Goal: Information Seeking & Learning: Find specific fact

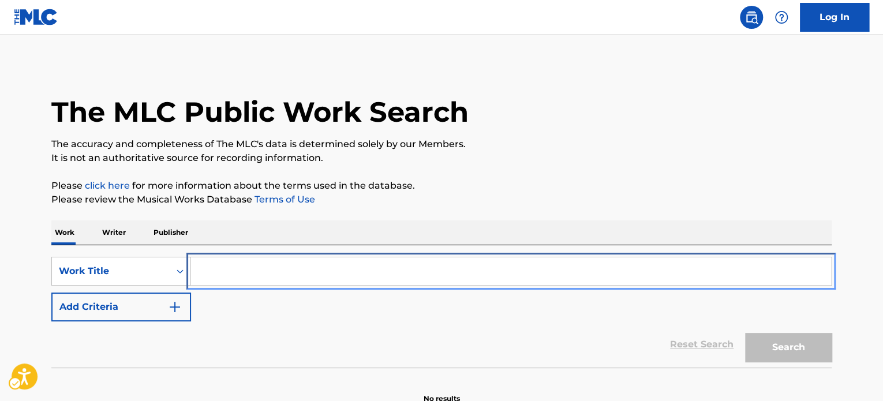
scroll to position [58, 0]
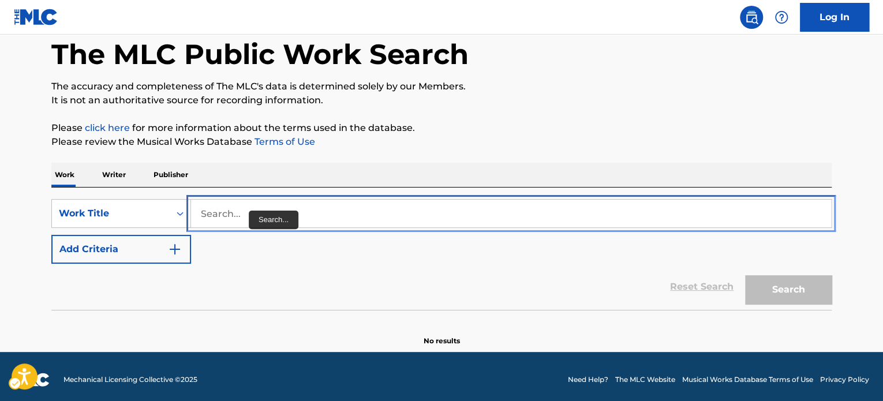
click at [249, 211] on input "Search..." at bounding box center [511, 214] width 640 height 28
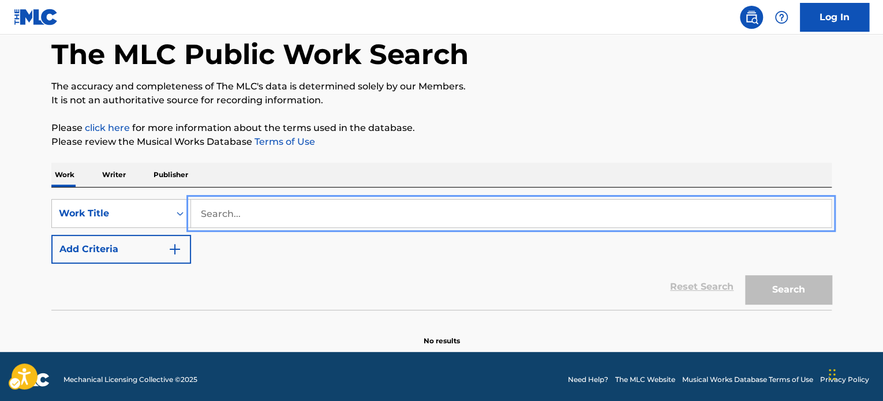
paste input "[PERSON_NAME]"
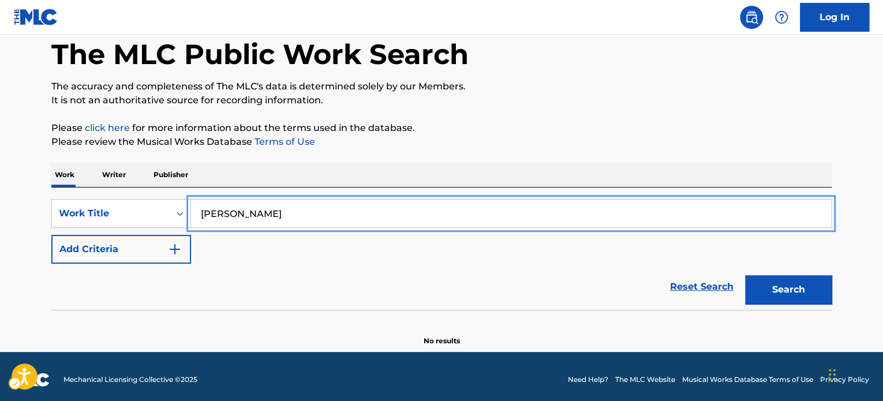
type input "[PERSON_NAME]"
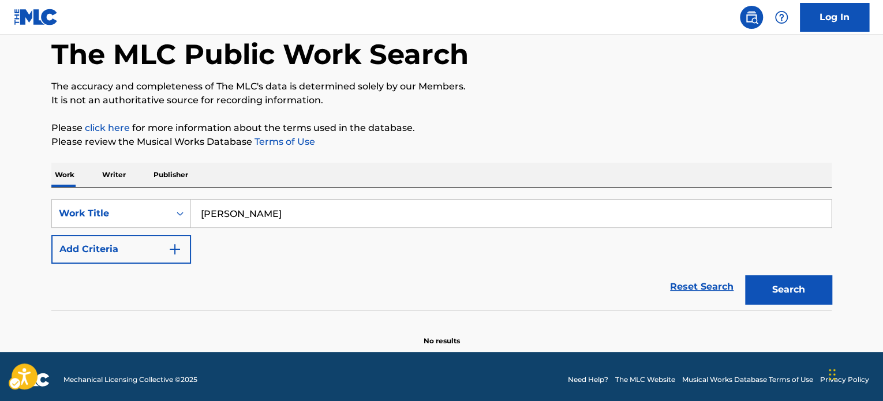
click at [755, 273] on div "Search" at bounding box center [786, 287] width 92 height 46
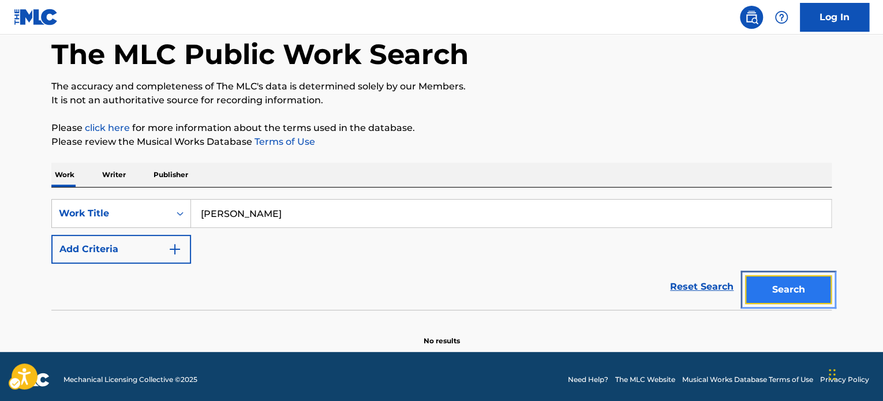
click at [765, 286] on button "Search" at bounding box center [788, 289] width 87 height 29
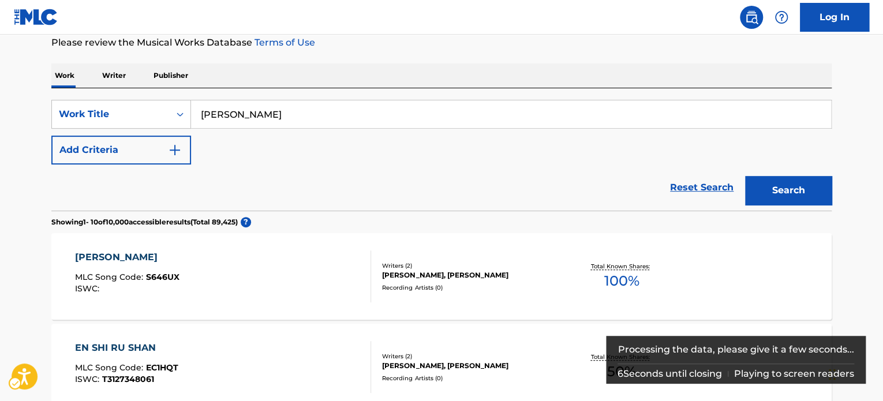
scroll to position [129, 0]
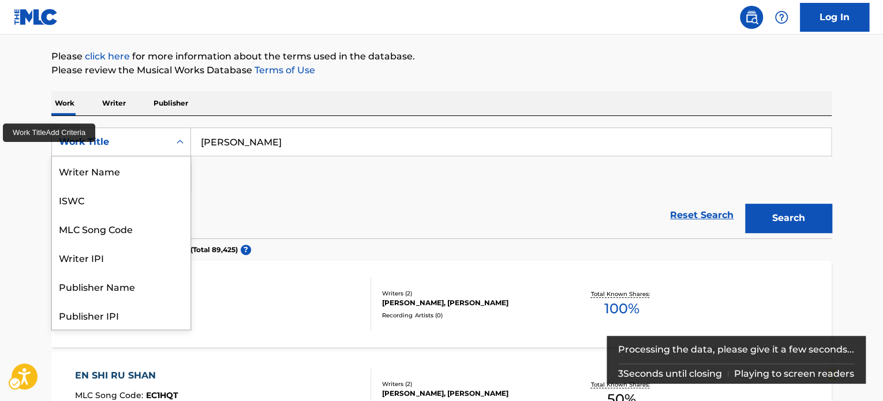
click at [157, 146] on div "Work Title" at bounding box center [111, 142] width 104 height 14
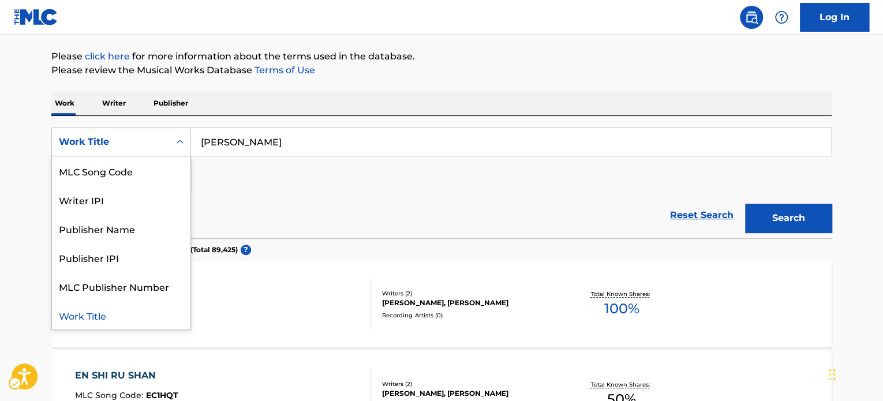
scroll to position [0, 0]
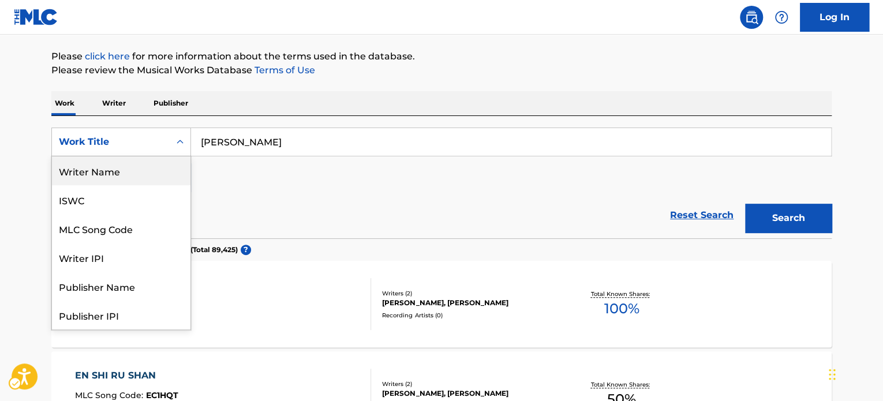
click at [154, 173] on div "Writer Name" at bounding box center [121, 170] width 139 height 29
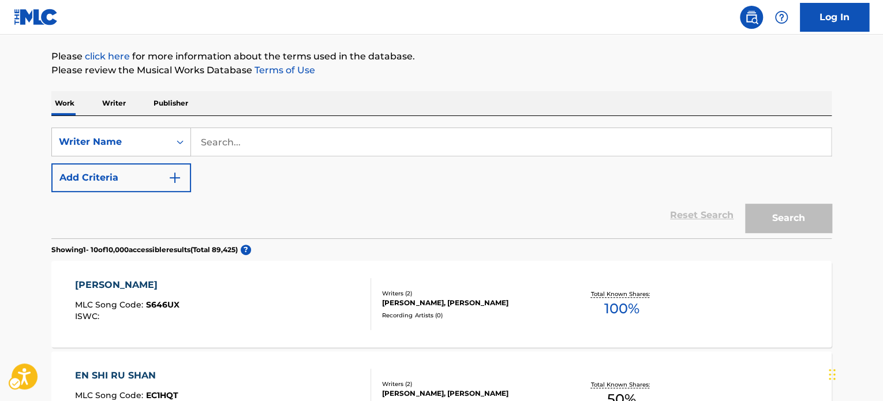
drag, startPoint x: 339, startPoint y: 118, endPoint x: 338, endPoint y: 128, distance: 9.8
click at [338, 126] on div "SearchWithCriteriabd5c1762-d2d1-4da5-98fd-27598677b62a Writer Name Add Criteria…" at bounding box center [441, 177] width 781 height 122
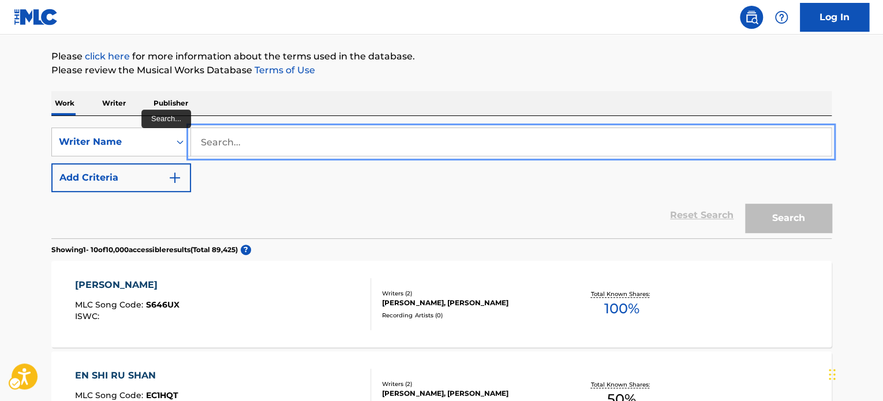
paste input "[PERSON_NAME]"
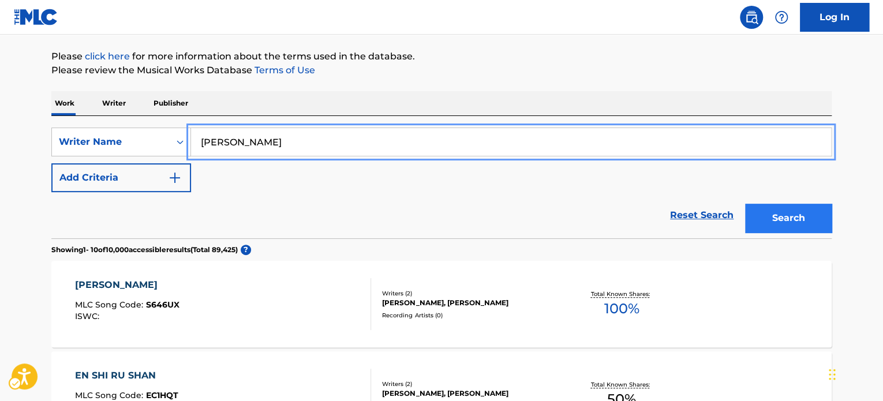
type input "[PERSON_NAME]"
click at [792, 229] on button "Search" at bounding box center [788, 218] width 87 height 29
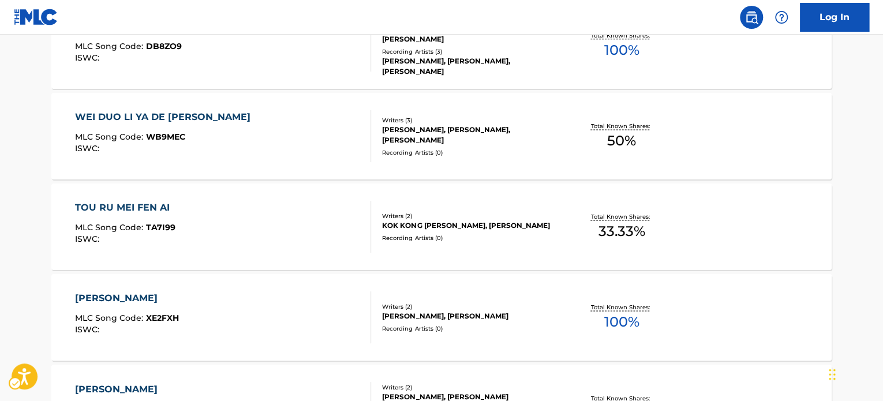
scroll to position [1012, 0]
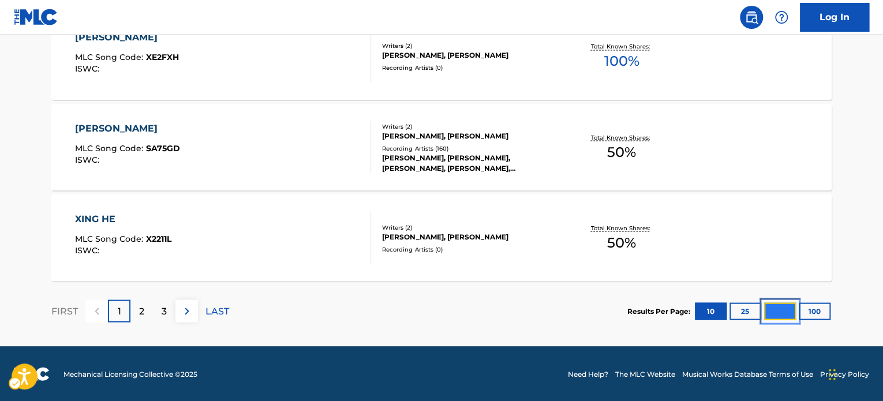
click at [775, 310] on button "50" at bounding box center [781, 311] width 32 height 17
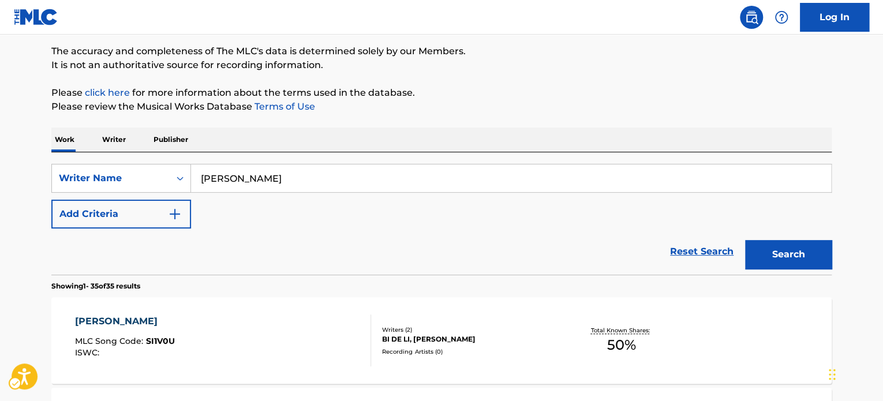
scroll to position [0, 0]
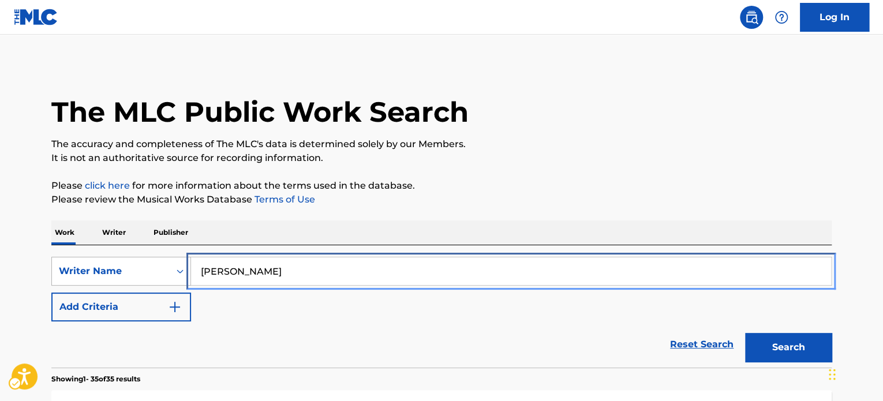
drag, startPoint x: 206, startPoint y: 256, endPoint x: 162, endPoint y: 284, distance: 52.4
click at [205, 258] on div "SearchWithCriteriabd5c1762-d2d1-4da5-98fd-27598677b62a Writer Name [PERSON_NAME…" at bounding box center [441, 306] width 781 height 122
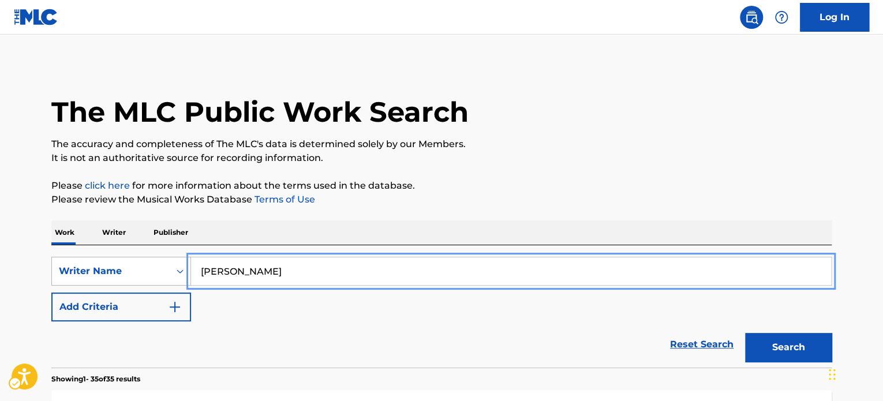
click at [156, 282] on div "Writer Name" at bounding box center [121, 271] width 140 height 29
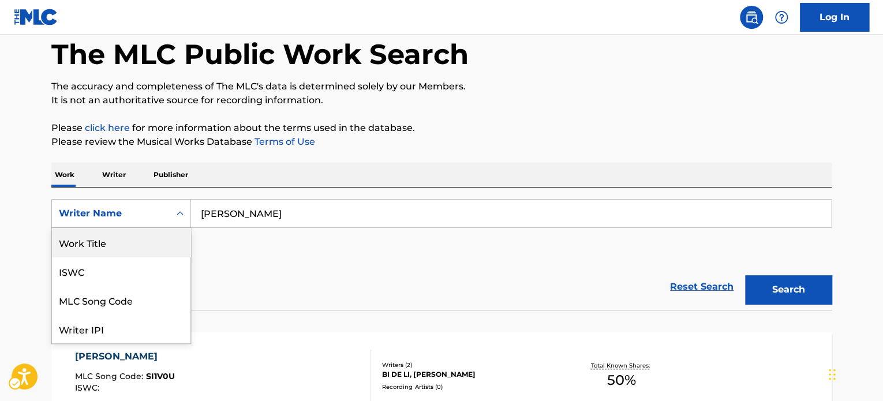
click at [149, 236] on div "Work Title" at bounding box center [121, 242] width 139 height 29
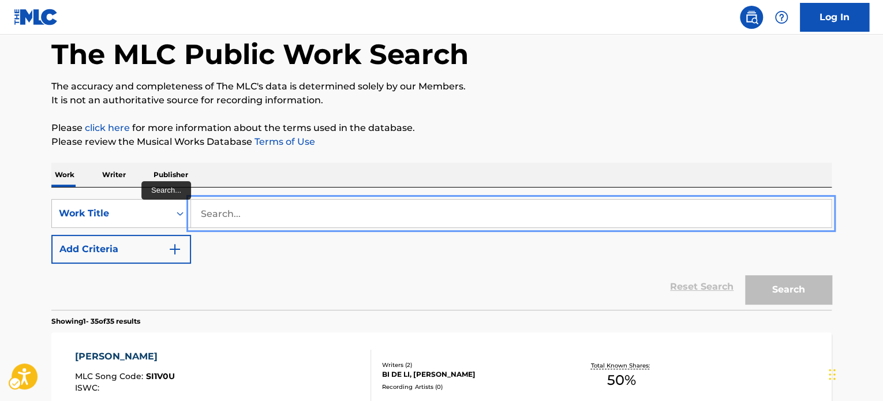
paste input "[PERSON_NAME] EN [PERSON_NAME]"
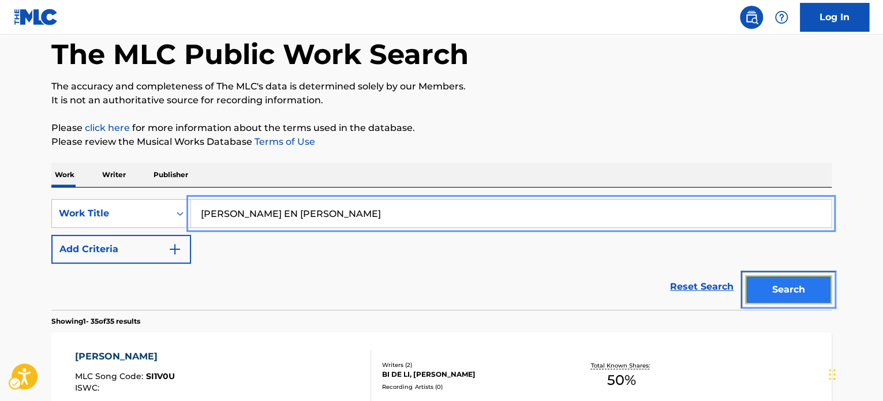
click at [765, 288] on button "Search" at bounding box center [788, 289] width 87 height 29
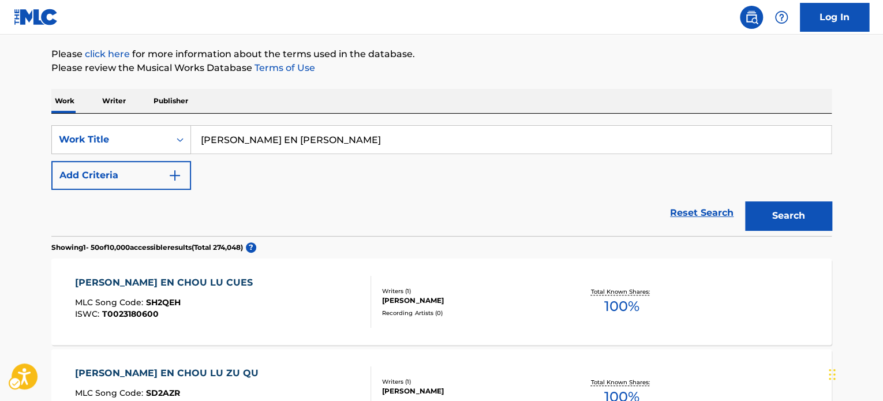
scroll to position [129, 0]
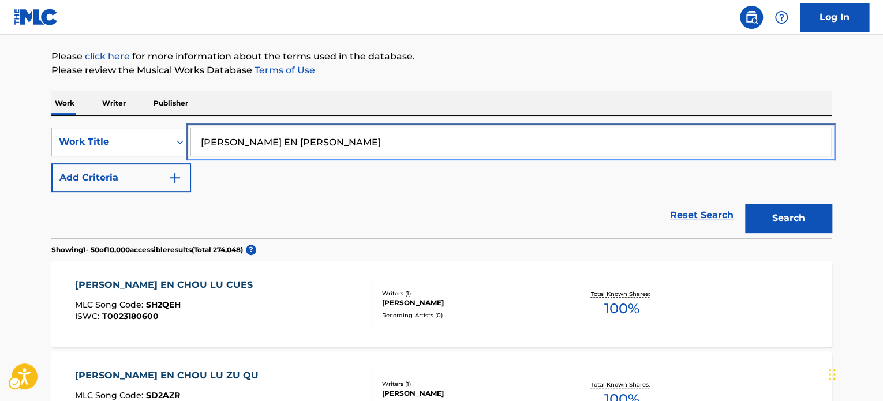
click at [335, 140] on input "[PERSON_NAME] EN [PERSON_NAME]" at bounding box center [511, 142] width 640 height 28
paste input "[PERSON_NAME]"
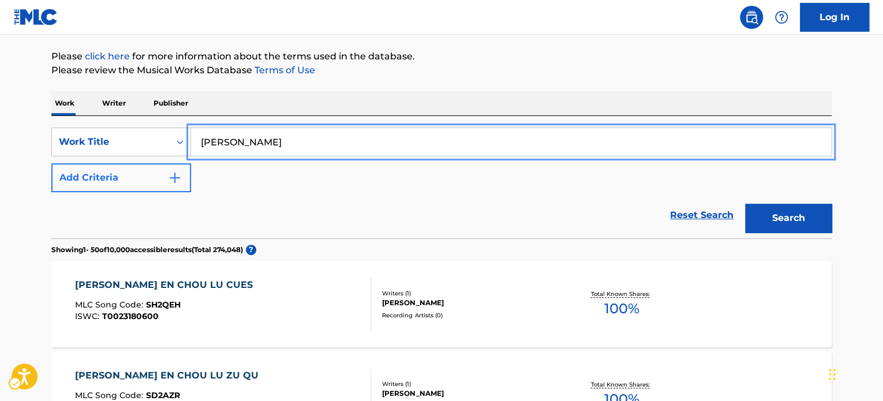
type input "[PERSON_NAME]"
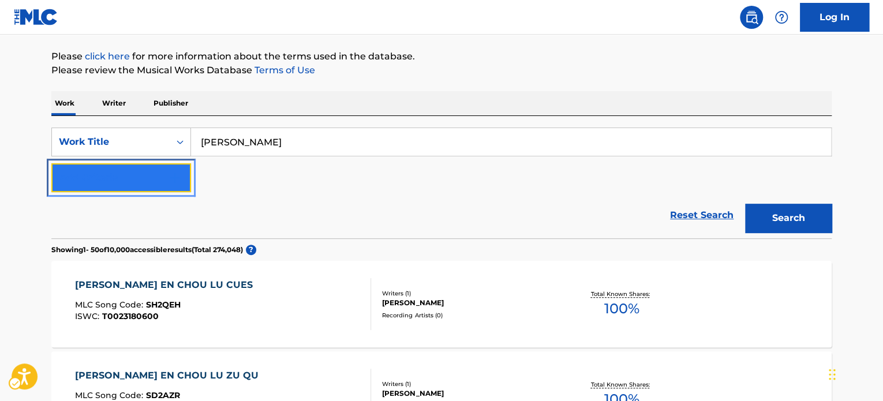
click at [140, 173] on button "Add Criteria" at bounding box center [121, 177] width 140 height 29
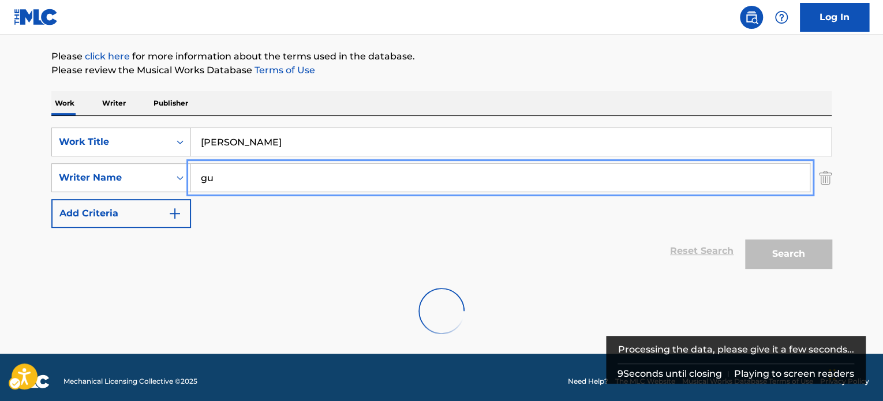
type input "gu"
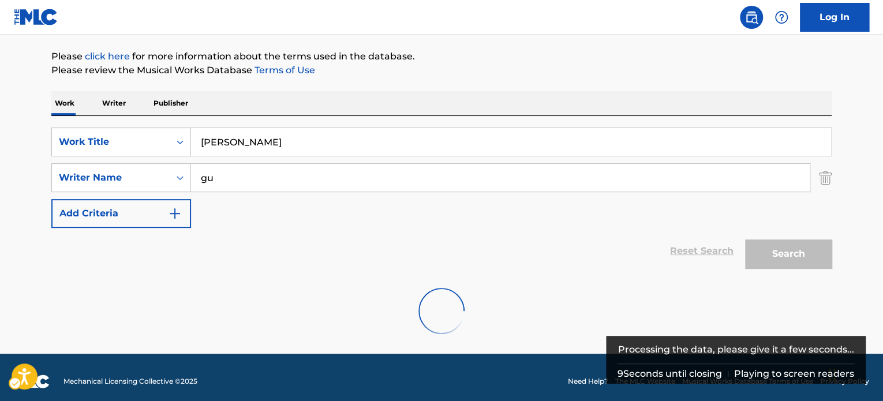
click at [788, 224] on div "SearchWithCriteria0c6a2df1-b1f9-4453-8c27-2c8cf7faa63e Work Title [PERSON_NAME]…" at bounding box center [441, 178] width 781 height 100
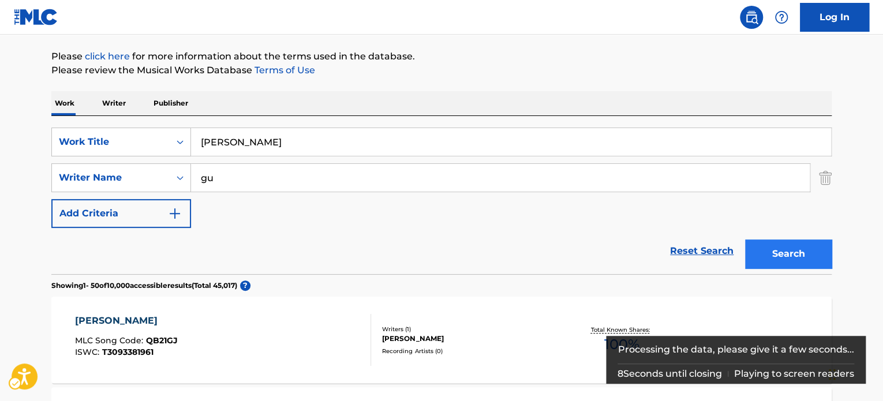
click at [794, 247] on button "Search" at bounding box center [788, 254] width 87 height 29
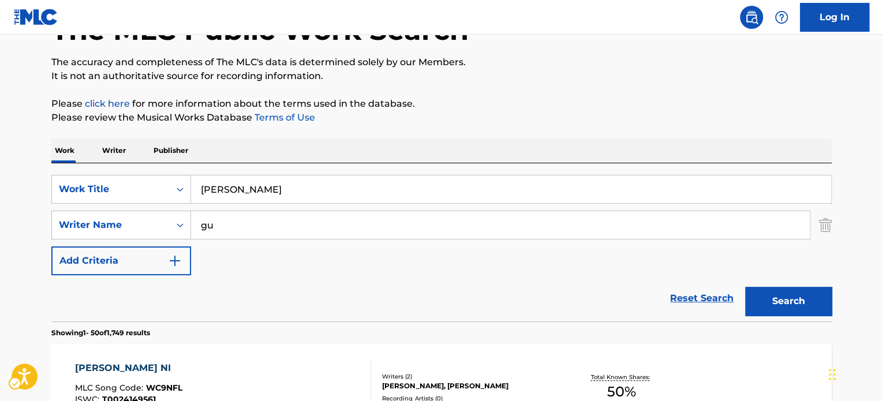
scroll to position [0, 0]
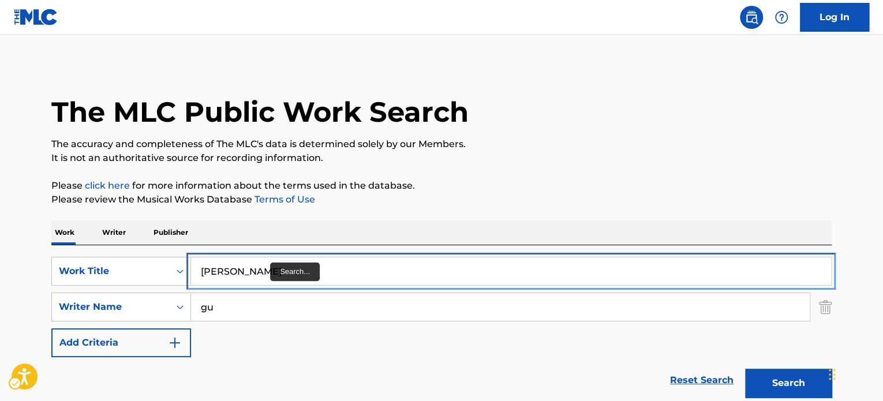
drag, startPoint x: 262, startPoint y: 279, endPoint x: 303, endPoint y: 263, distance: 44.1
click at [262, 279] on input "[PERSON_NAME]" at bounding box center [511, 272] width 640 height 28
paste input "AI WA ENERGY"
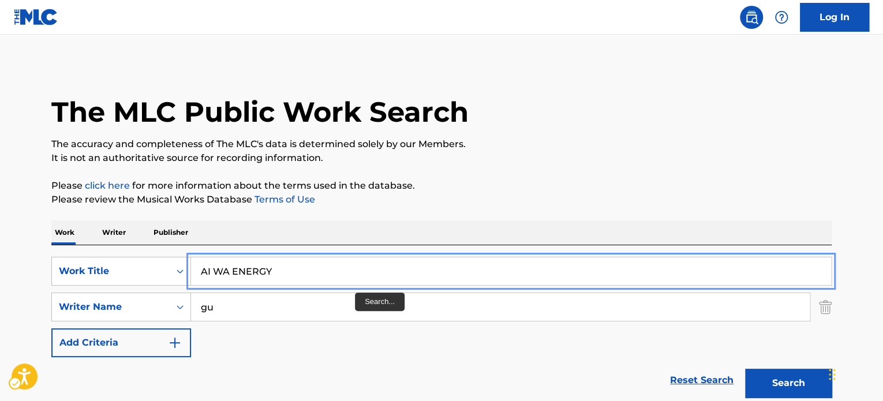
type input "AI WA ENERGY"
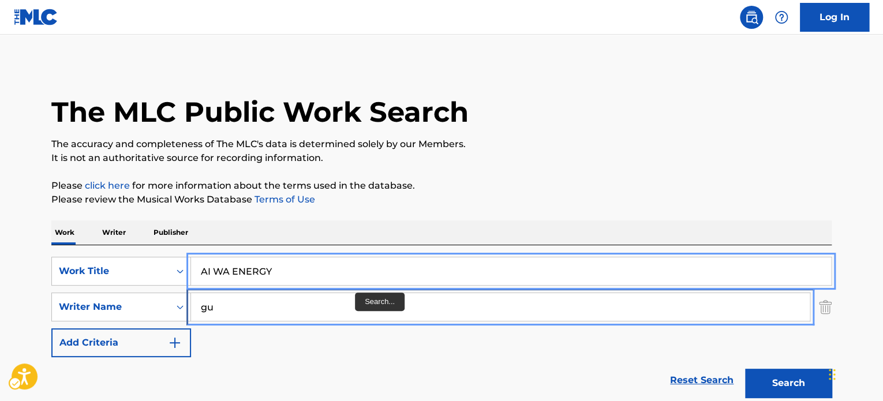
click at [359, 316] on input "gu" at bounding box center [500, 307] width 619 height 28
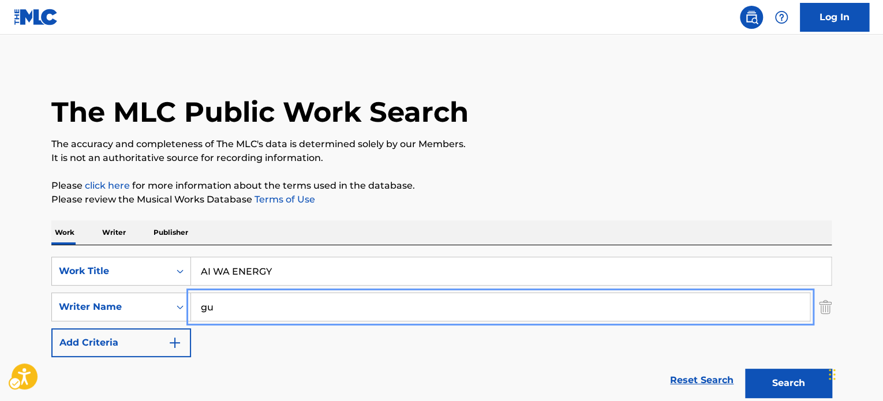
click at [359, 316] on input "gu" at bounding box center [500, 307] width 619 height 28
click at [619, 163] on p "It is not an authoritative source for recording information." at bounding box center [441, 158] width 781 height 14
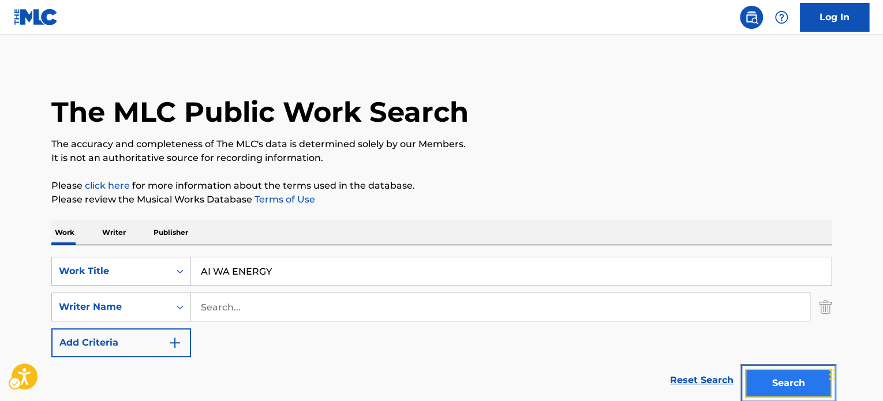
click at [792, 377] on button "Search" at bounding box center [788, 383] width 87 height 29
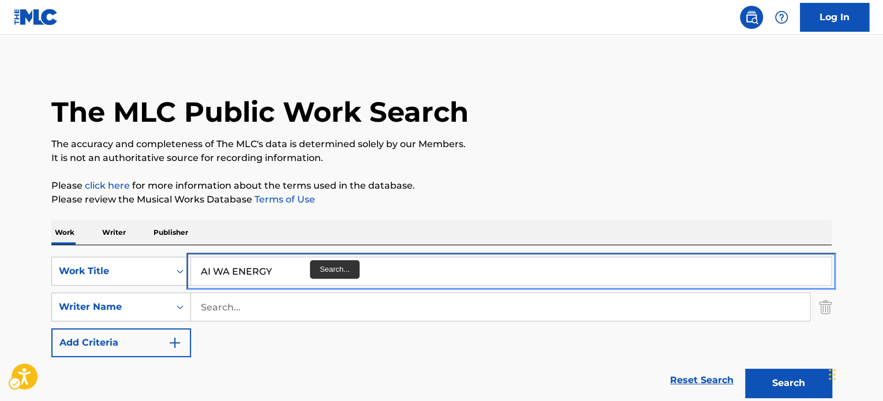
click at [308, 266] on input "AI WA ENERGY" at bounding box center [511, 272] width 640 height 28
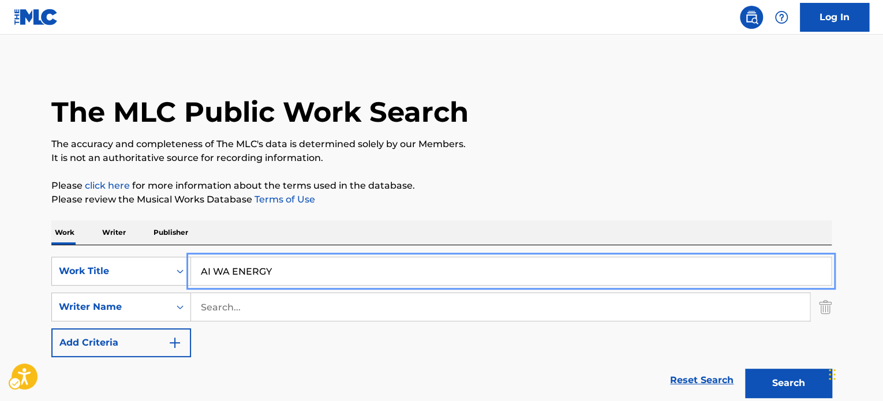
paste input "LICE WA MAIGO"
click at [520, 189] on p "Please click here | New Window for more information about the terms used in the…" at bounding box center [441, 186] width 781 height 14
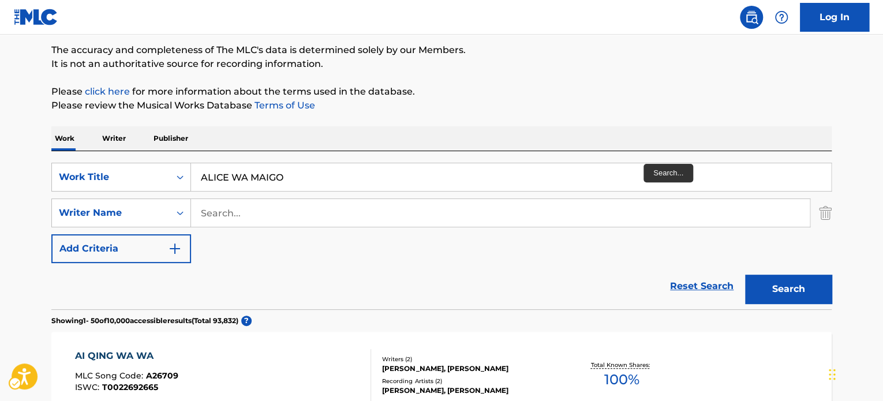
scroll to position [115, 0]
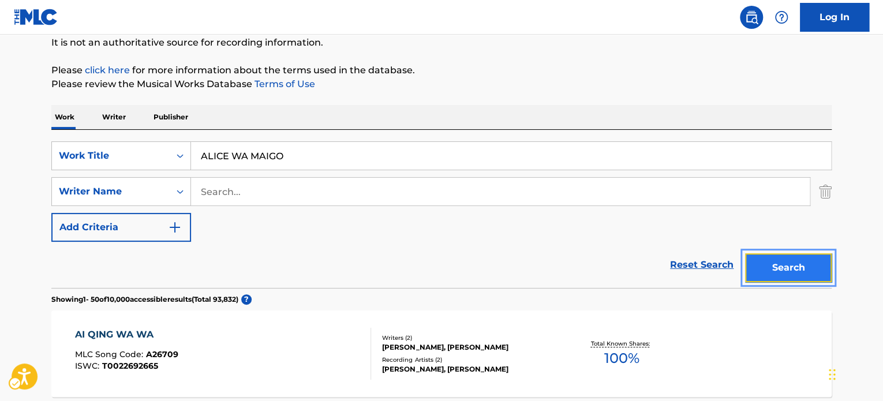
click at [765, 275] on button "Search" at bounding box center [788, 267] width 87 height 29
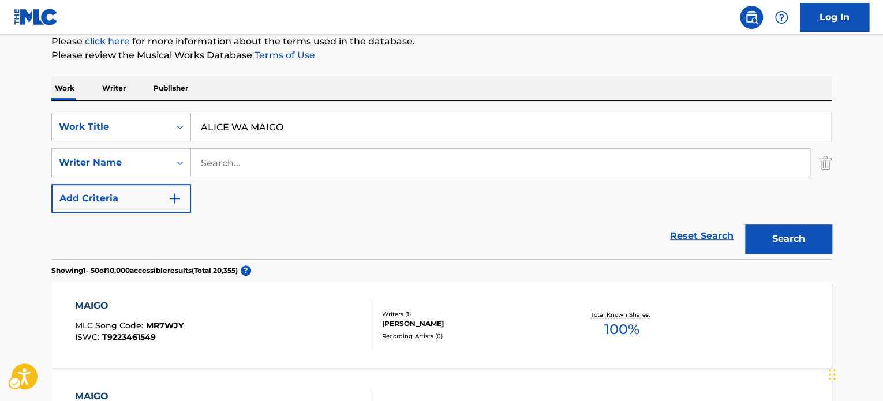
scroll to position [72, 0]
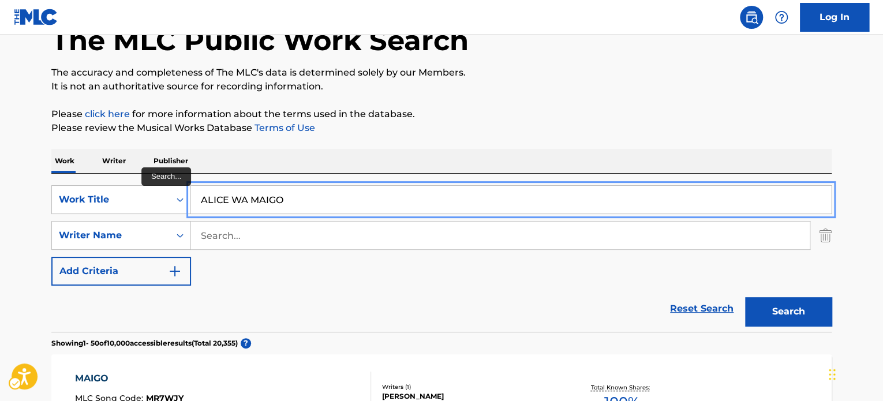
click at [307, 193] on input "ALICE WA MAIGO" at bounding box center [511, 200] width 640 height 28
paste input "[PERSON_NAME]"
type input "[PERSON_NAME]"
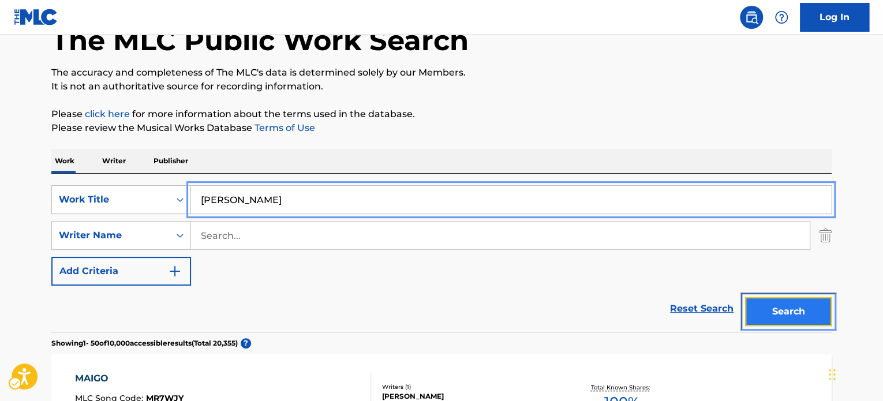
click at [757, 311] on button "Search" at bounding box center [788, 311] width 87 height 29
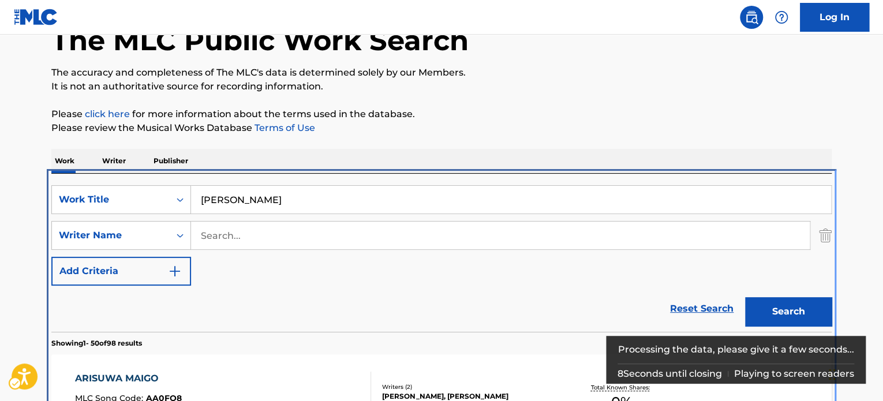
scroll to position [245, 0]
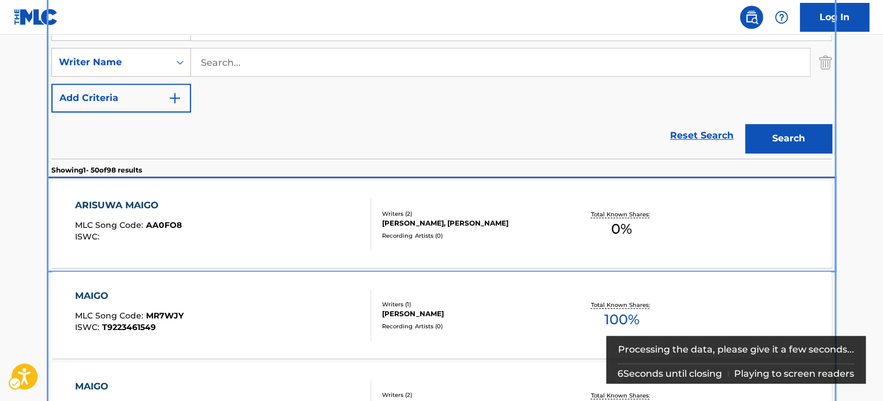
click at [475, 219] on div "[PERSON_NAME], [PERSON_NAME]" at bounding box center [469, 223] width 174 height 10
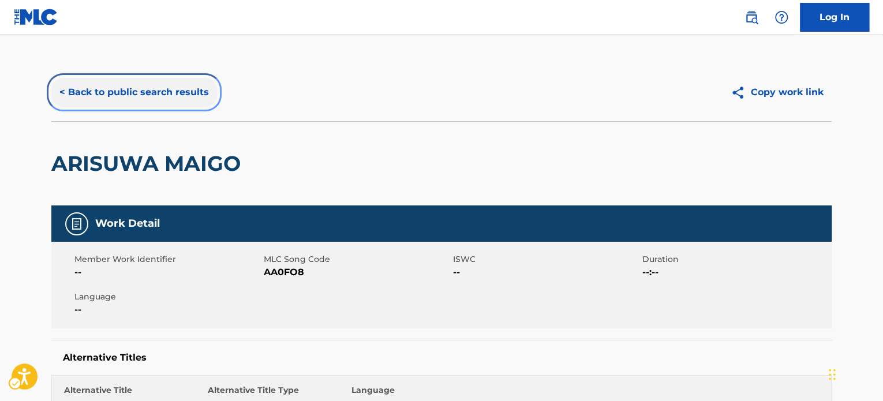
click at [146, 95] on button "< Back to public search results" at bounding box center [134, 92] width 166 height 29
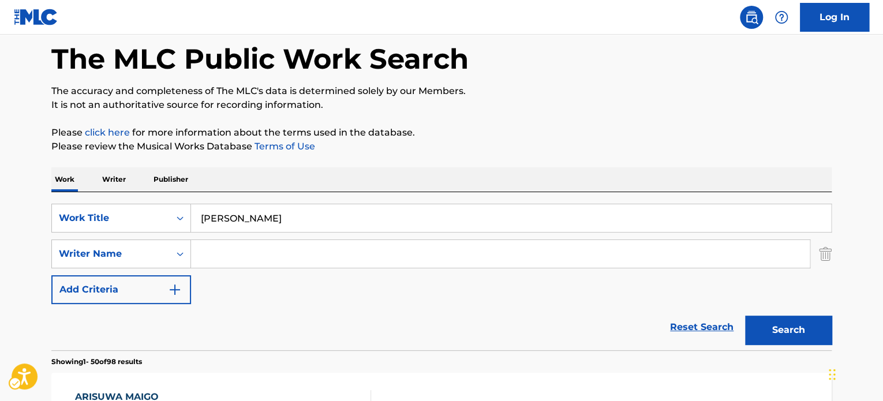
scroll to position [14, 0]
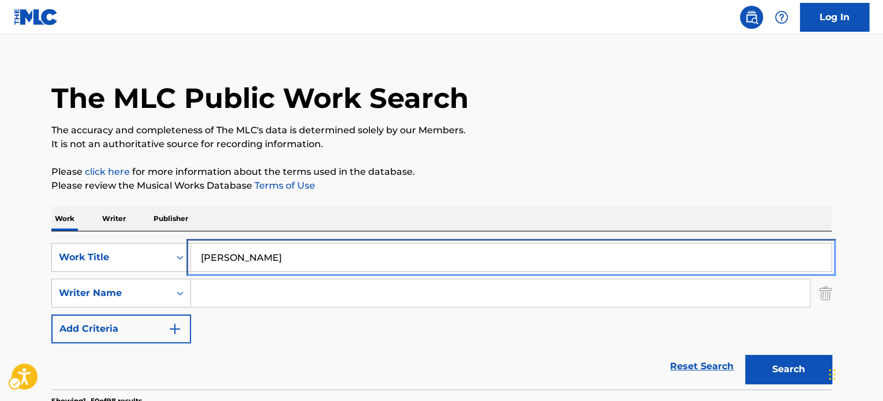
click at [358, 255] on input "[PERSON_NAME]" at bounding box center [511, 258] width 640 height 28
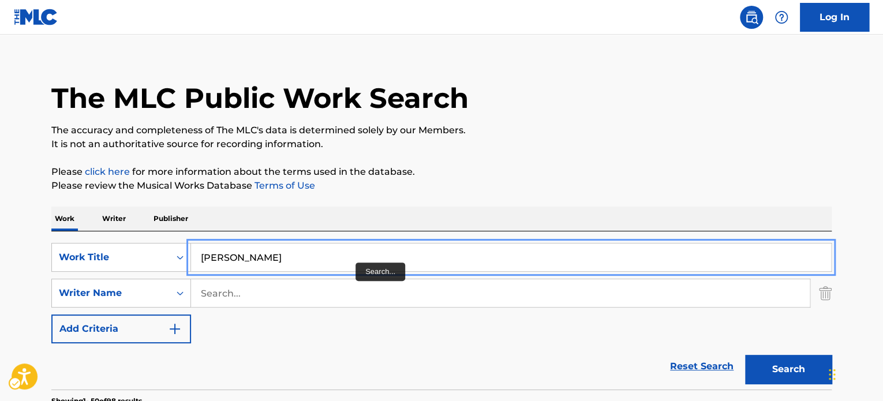
click at [266, 252] on input "[PERSON_NAME]" at bounding box center [511, 258] width 640 height 28
paste input "CONG [PERSON_NAME]"
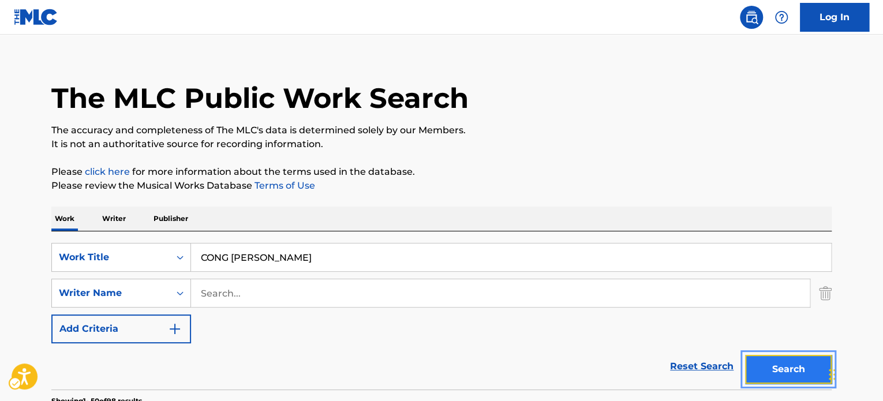
click at [771, 365] on button "Search" at bounding box center [788, 369] width 87 height 29
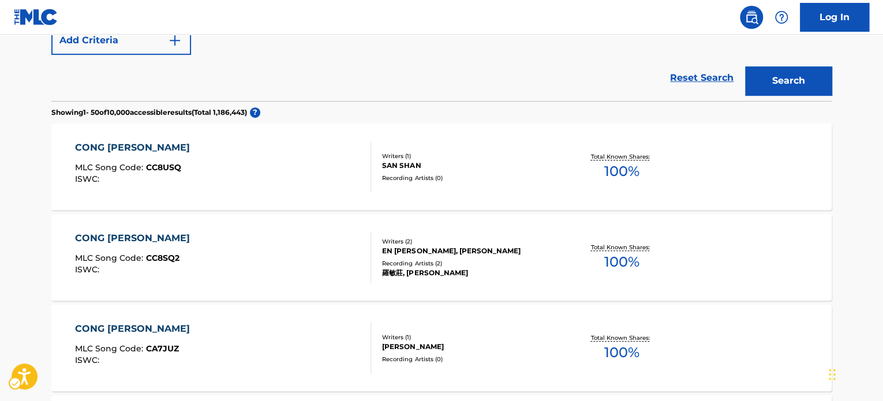
scroll to position [72, 0]
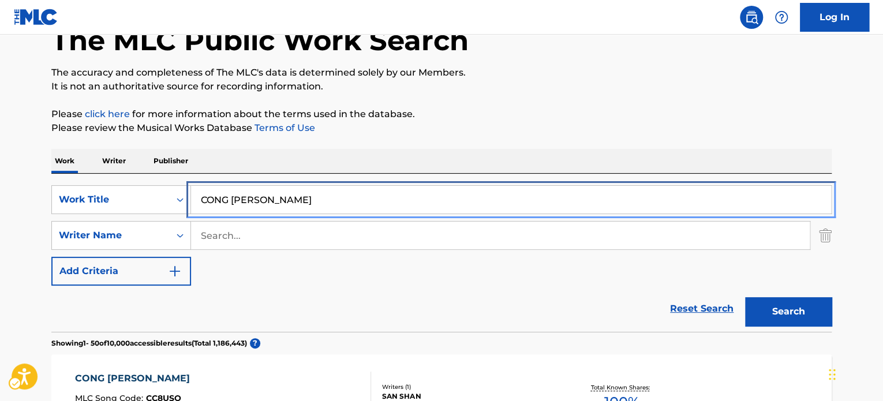
drag, startPoint x: 319, startPoint y: 196, endPoint x: 335, endPoint y: 193, distance: 16.0
click at [319, 196] on input "CONG [PERSON_NAME]" at bounding box center [511, 200] width 640 height 28
paste input "MEI YOU NI [PERSON_NAME]"
type input "MEI YOU NI [PERSON_NAME]"
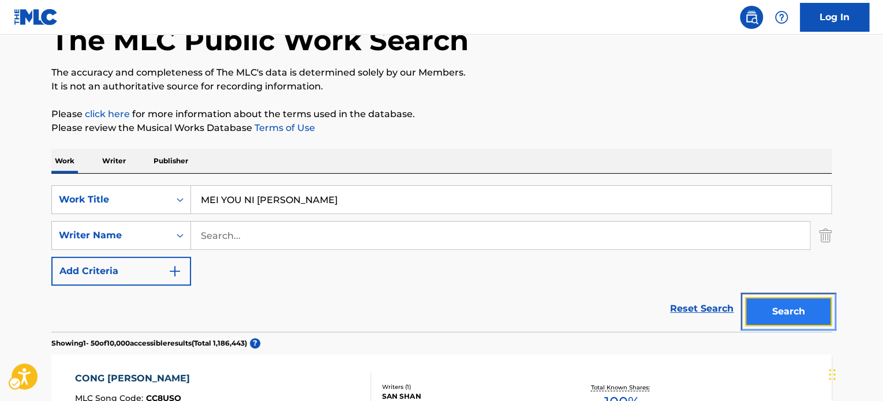
click at [777, 308] on button "Search" at bounding box center [788, 311] width 87 height 29
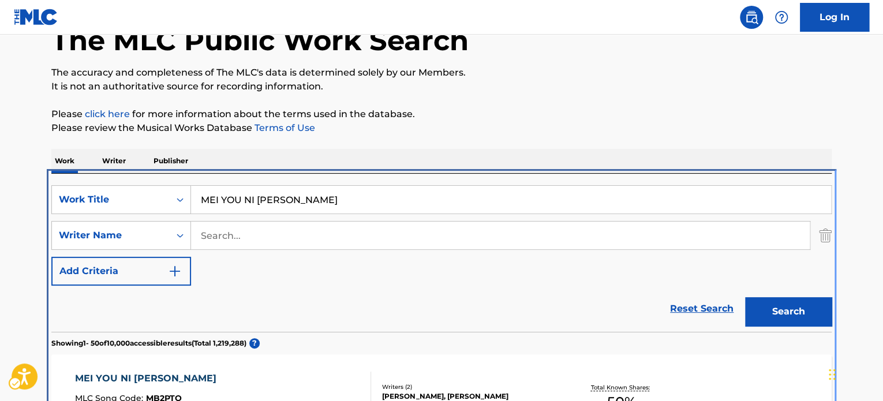
scroll to position [245, 0]
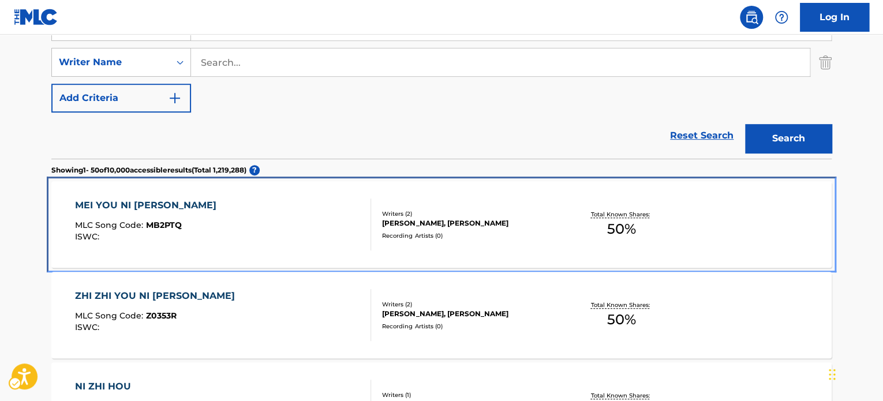
click at [472, 218] on div "[PERSON_NAME], [PERSON_NAME]" at bounding box center [469, 223] width 174 height 10
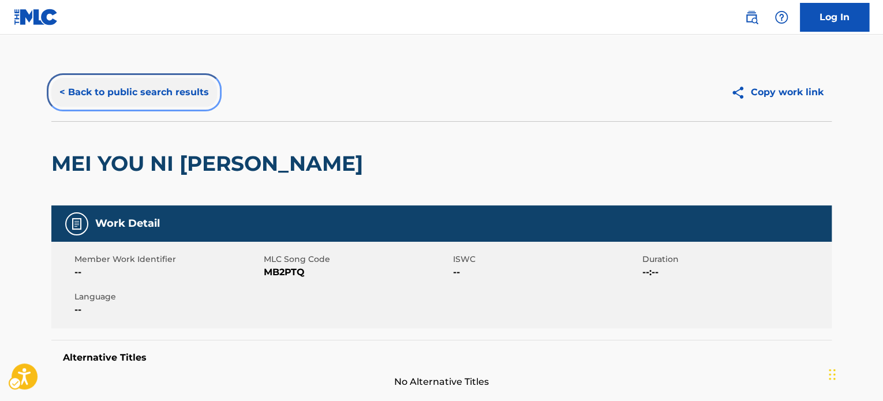
click at [140, 100] on button "< Back to public search results" at bounding box center [134, 92] width 166 height 29
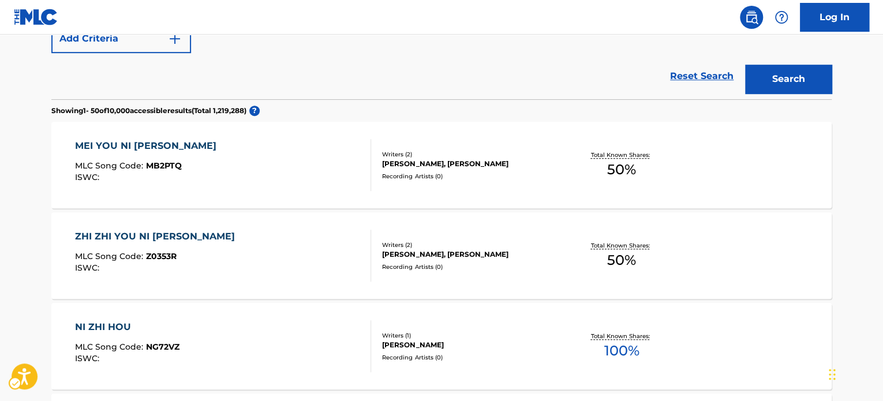
scroll to position [303, 0]
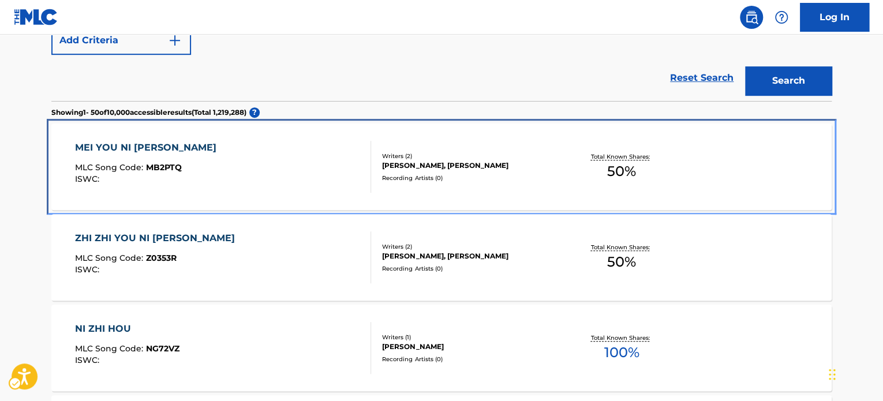
click at [223, 145] on div "MEI YOU NI ZHI HOU MLC Song Code : MB2PTQ ISWC :" at bounding box center [223, 167] width 297 height 52
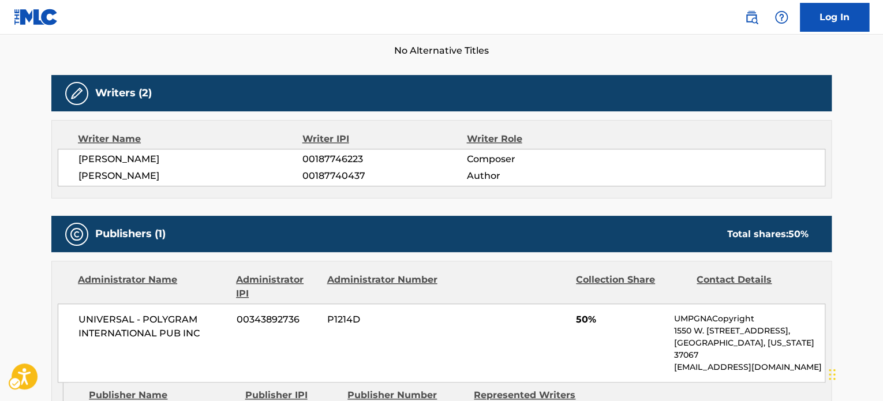
scroll to position [346, 0]
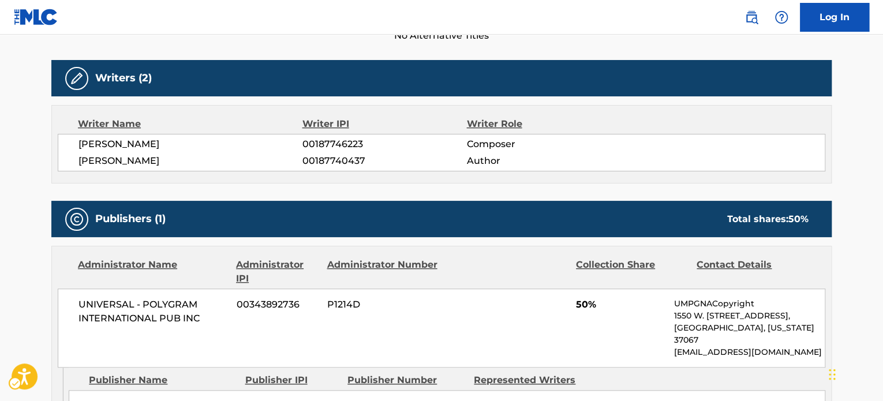
drag, startPoint x: 162, startPoint y: 148, endPoint x: 78, endPoint y: 147, distance: 83.7
click at [79, 147] on span "[PERSON_NAME]" at bounding box center [191, 144] width 224 height 14
copy span "[PERSON_NAME]"
